Goal: Task Accomplishment & Management: Complete application form

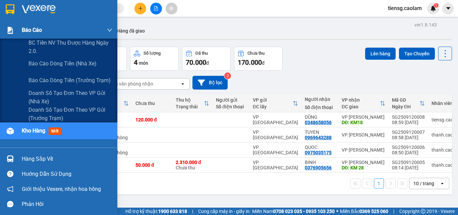
scroll to position [31, 0]
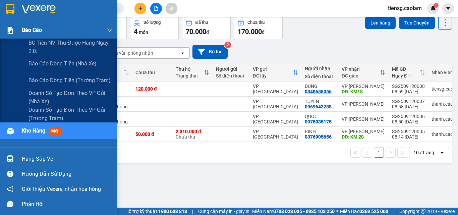
click at [35, 26] on span "Báo cáo" at bounding box center [32, 30] width 20 height 8
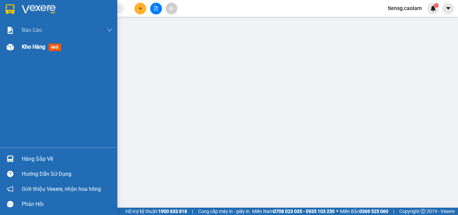
drag, startPoint x: 38, startPoint y: 46, endPoint x: 85, endPoint y: 47, distance: 47.9
click at [38, 46] on span "Kho hàng" at bounding box center [33, 47] width 23 height 6
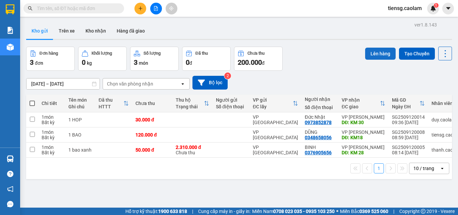
click at [381, 56] on button "Lên hàng" at bounding box center [380, 54] width 30 height 12
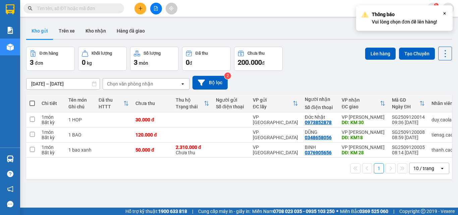
click at [156, 11] on button at bounding box center [156, 9] width 12 height 12
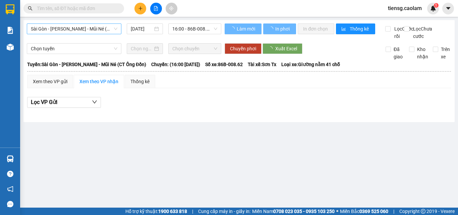
click at [87, 30] on span "Sài Gòn - [PERSON_NAME] - Mũi Né (CT Ông Đồn)" at bounding box center [74, 29] width 86 height 10
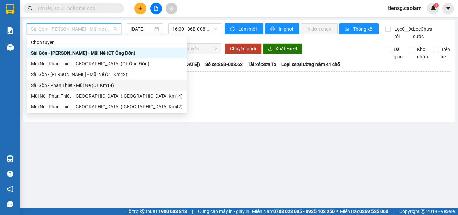
drag, startPoint x: 105, startPoint y: 86, endPoint x: 161, endPoint y: 57, distance: 63.8
click at [106, 86] on div "Sài Gòn - Phan Thiết - Mũi Né (CT Km14)" at bounding box center [107, 84] width 152 height 7
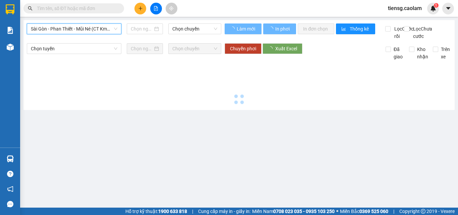
type input "[DATE]"
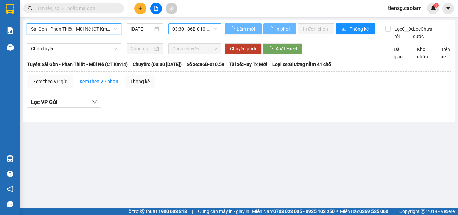
click at [199, 31] on span "03:30 - 86B-010.59" at bounding box center [194, 29] width 45 height 10
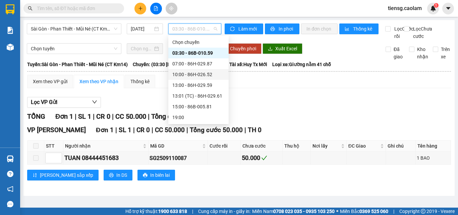
click at [194, 75] on div "10:00 - 86H-026.52" at bounding box center [198, 74] width 52 height 7
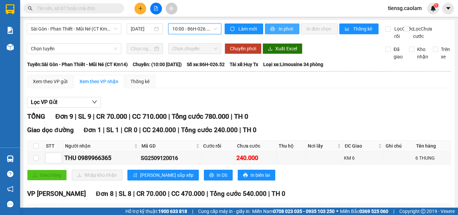
click at [283, 28] on span "In phơi" at bounding box center [285, 28] width 15 height 7
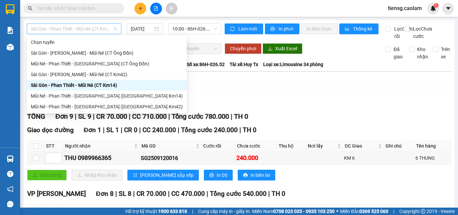
click at [104, 27] on span "Sài Gòn - Phan Thiết - Mũi Né (CT Km14)" at bounding box center [74, 29] width 86 height 10
click at [187, 27] on span "10:00 - 86H-026.52" at bounding box center [194, 29] width 45 height 10
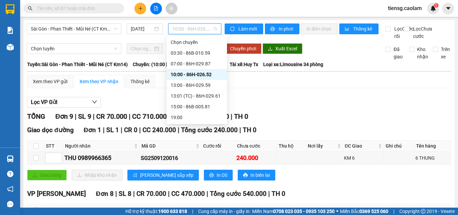
click at [182, 75] on div "10:00 - 86H-026.52" at bounding box center [197, 74] width 52 height 7
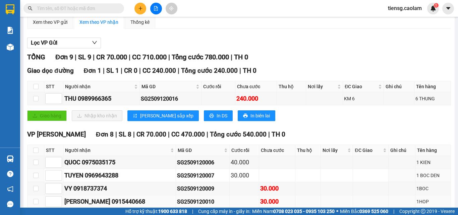
scroll to position [154, 0]
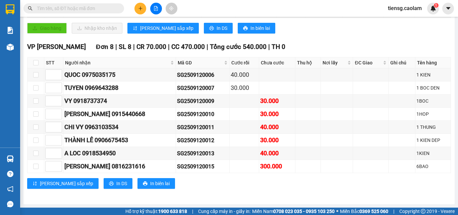
click at [140, 12] on button at bounding box center [140, 9] width 12 height 12
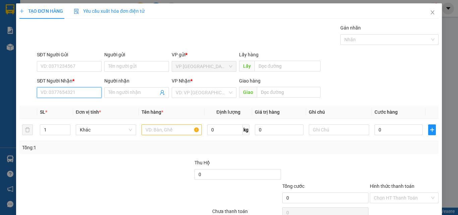
click at [75, 91] on input "SĐT Người Nhận *" at bounding box center [69, 92] width 65 height 11
type input "0969045432"
click at [64, 108] on div "0969045432 - A CHIẾN" at bounding box center [69, 105] width 56 height 7
type input "A CHIẾN"
type input "KM 23"
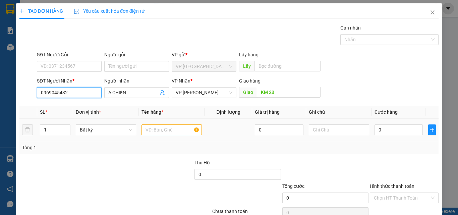
type input "0969045432"
click at [159, 129] on input "text" at bounding box center [171, 129] width 60 height 11
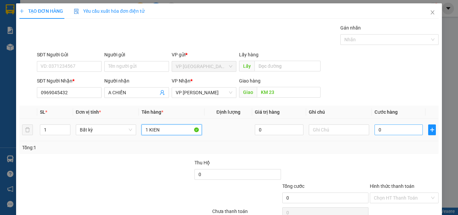
type input "1 KIEN"
click at [394, 130] on input "0" at bounding box center [398, 129] width 48 height 11
type input "1"
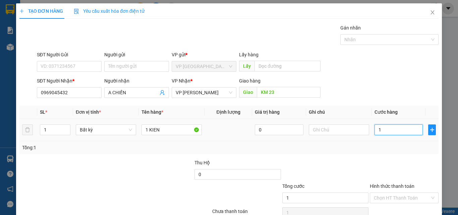
type input "10"
type input "100"
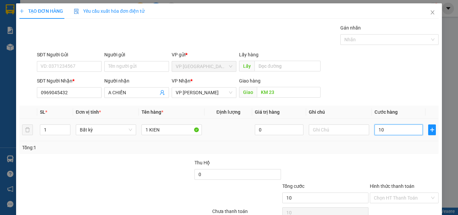
type input "100"
type input "1.000"
type input "10.000"
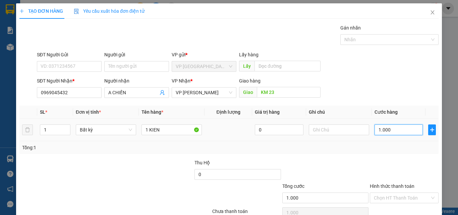
type input "10.000"
type input "100.000"
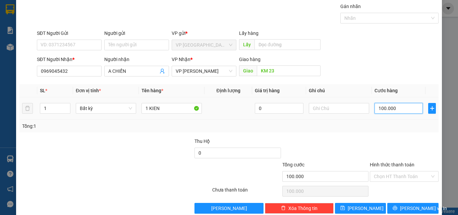
scroll to position [33, 0]
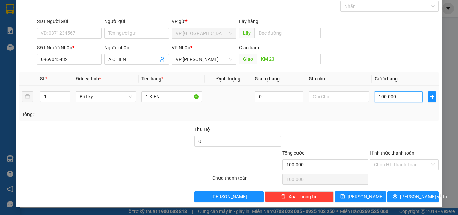
drag, startPoint x: 397, startPoint y: 97, endPoint x: 293, endPoint y: 102, distance: 104.3
click at [344, 102] on tr "1 Bất kỳ 1 KIEN 0 100.000" at bounding box center [228, 96] width 419 height 22
type input "0"
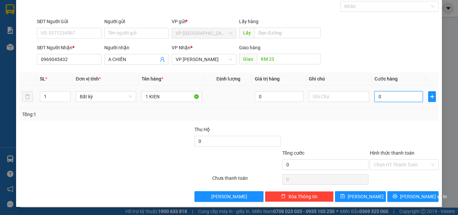
type input "08"
type input "8"
type input "080"
type input "80"
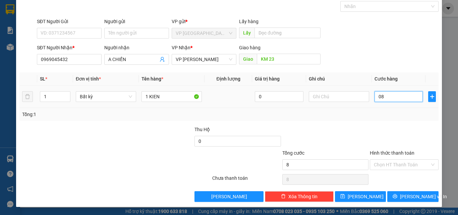
type input "80"
type input "0.800"
type input "800"
type input "08.000"
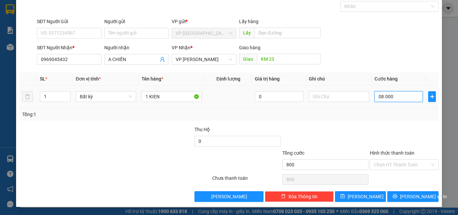
type input "8.000"
type input "080.000"
type input "80.000"
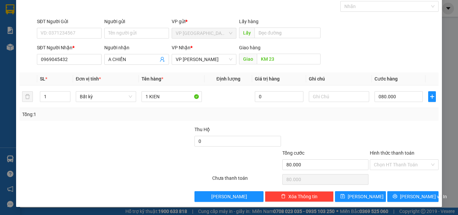
type input "80.000"
click at [360, 121] on div "Transit Pickup Surcharge Ids Transit Deliver Surcharge Ids Transit Deliver Surc…" at bounding box center [228, 96] width 419 height 211
click at [404, 199] on span "[PERSON_NAME] và In" at bounding box center [423, 196] width 47 height 7
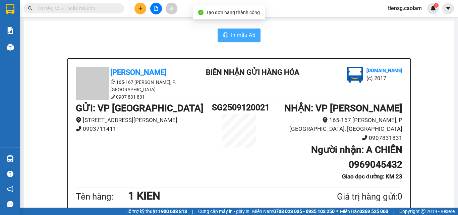
click at [231, 34] on span "In mẫu A5" at bounding box center [243, 35] width 24 height 8
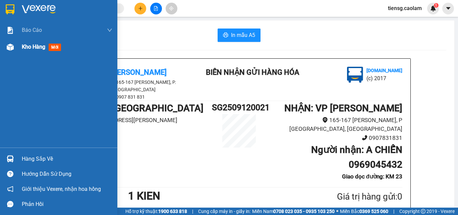
click at [30, 48] on span "Kho hàng" at bounding box center [33, 47] width 23 height 6
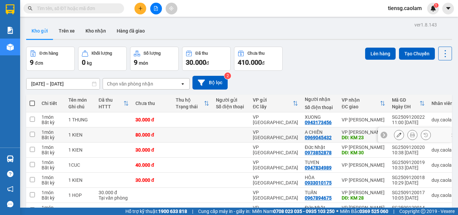
click at [396, 137] on icon at bounding box center [398, 134] width 5 height 5
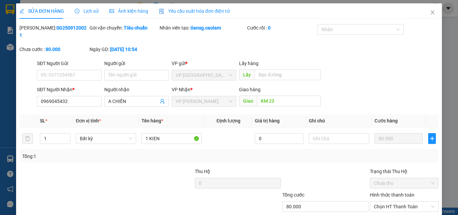
type input "0969045432"
type input "KM 23"
type input "80.000"
click at [174, 133] on input "1 KIEN" at bounding box center [171, 138] width 60 height 11
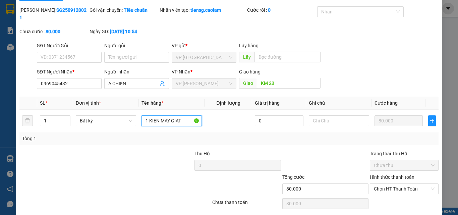
scroll to position [35, 0]
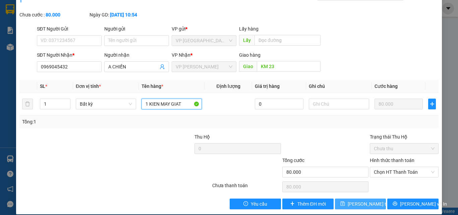
type input "1 KIEN MAY GIAT"
click at [351, 201] on button "[PERSON_NAME] thay đổi" at bounding box center [360, 203] width 51 height 11
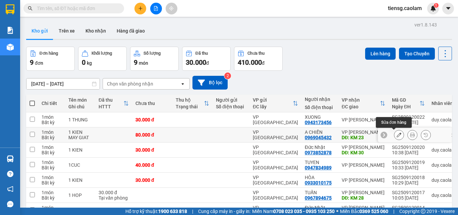
click at [396, 137] on icon at bounding box center [398, 134] width 5 height 5
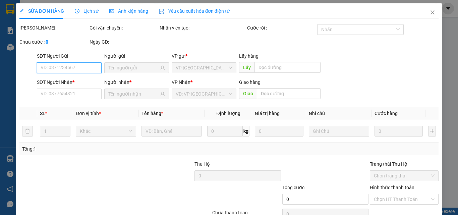
type input "0969045432"
type input "KM 23"
type input "80.000"
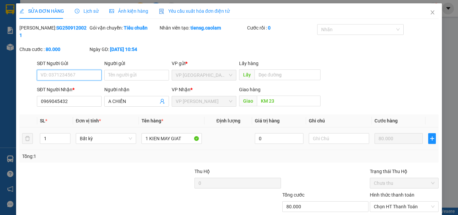
scroll to position [35, 0]
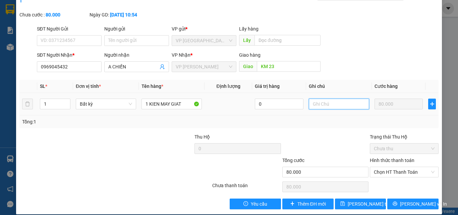
click at [322, 98] on input "text" at bounding box center [339, 103] width 60 height 11
type input "HUY DON"
click at [352, 202] on div "SỬA ĐƠN HÀNG Lịch sử Ảnh kiện hàng Yêu cầu xuất hóa đơn điện tử Total Paid Fee …" at bounding box center [228, 91] width 425 height 245
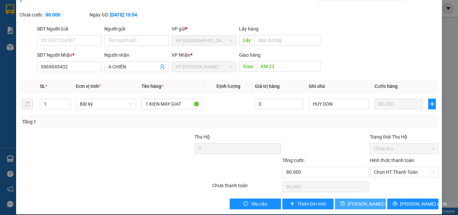
click at [361, 200] on span "[PERSON_NAME] thay đổi" at bounding box center [374, 203] width 54 height 7
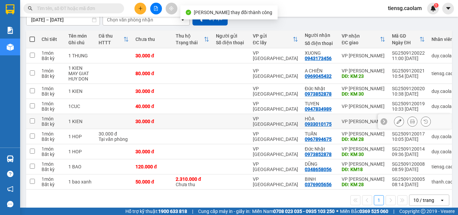
scroll to position [67, 0]
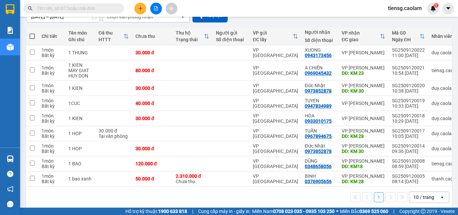
click at [30, 35] on span at bounding box center [31, 36] width 5 height 5
click at [32, 33] on input "checkbox" at bounding box center [32, 33] width 0 height 0
checkbox input "true"
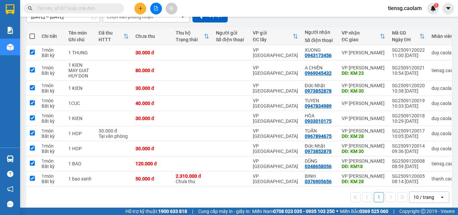
checkbox input "true"
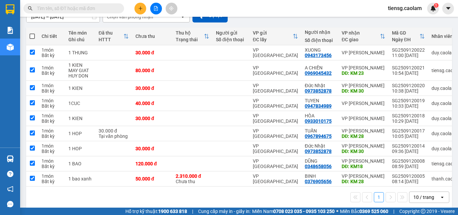
checkbox input "true"
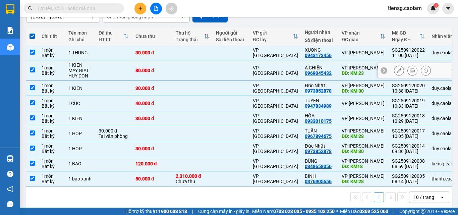
click at [111, 72] on td at bounding box center [113, 70] width 37 height 20
checkbox input "false"
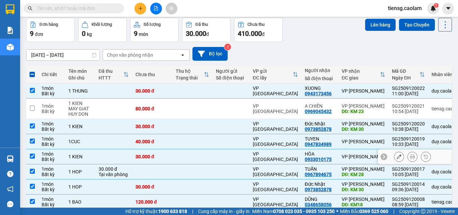
scroll to position [0, 0]
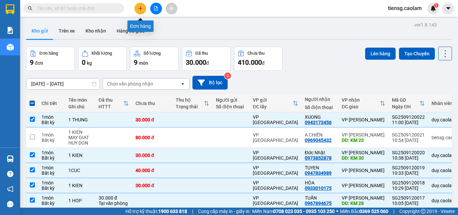
click at [141, 12] on button at bounding box center [140, 9] width 12 height 12
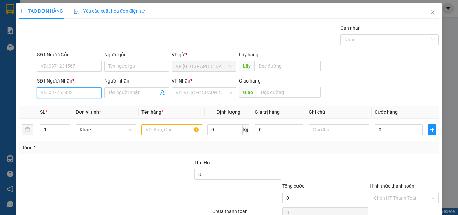
click at [78, 94] on input "SĐT Người Nhận *" at bounding box center [69, 92] width 65 height 11
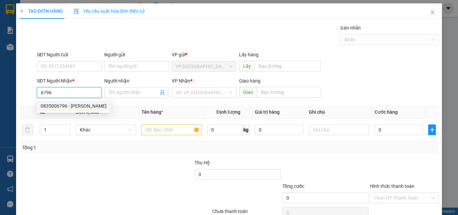
click at [70, 107] on div "0835006796 - [PERSON_NAME]" at bounding box center [74, 105] width 66 height 7
type input "0835006796"
type input "[PERSON_NAME]"
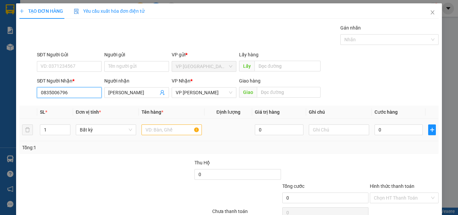
type input "0835006796"
click at [171, 130] on input "text" at bounding box center [171, 129] width 60 height 11
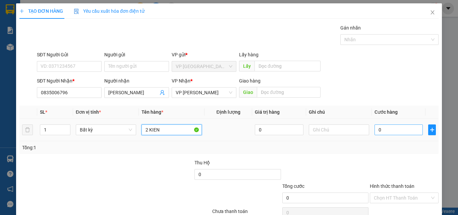
type input "2 KIEN"
click at [388, 131] on input "0" at bounding box center [398, 129] width 48 height 11
type input "1"
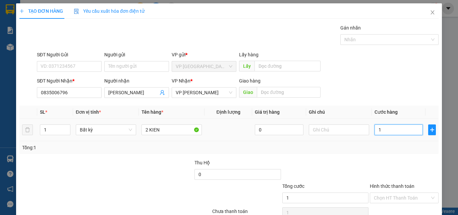
type input "10"
type input "100"
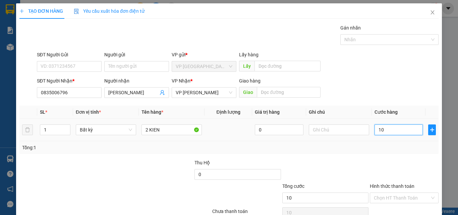
type input "100"
type input "1.000"
type input "10.000"
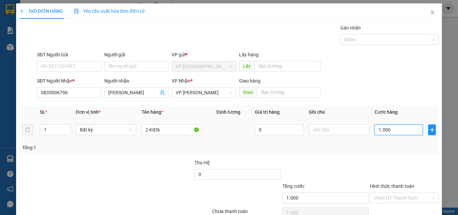
type input "10.000"
type input "100.000"
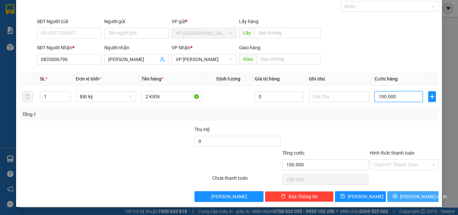
type input "100.000"
click at [409, 198] on span "[PERSON_NAME] và In" at bounding box center [423, 196] width 47 height 7
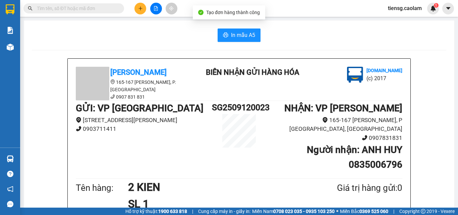
click at [239, 31] on span "In mẫu A5" at bounding box center [243, 35] width 24 height 8
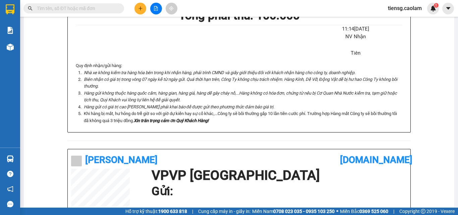
scroll to position [235, 0]
